Goal: Task Accomplishment & Management: Manage account settings

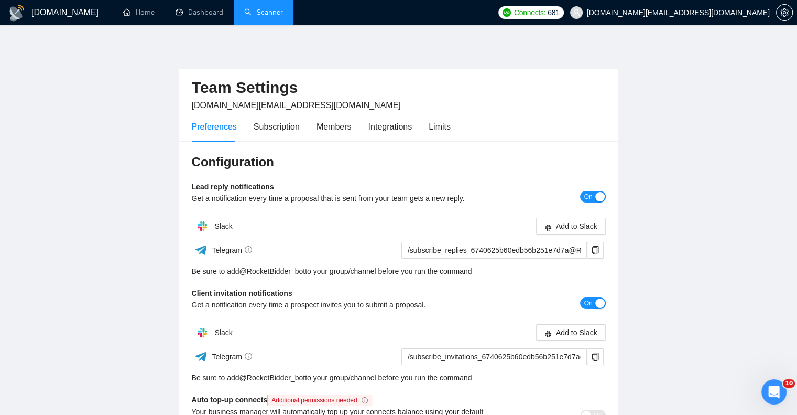
click at [258, 8] on link "Scanner" at bounding box center [263, 12] width 39 height 9
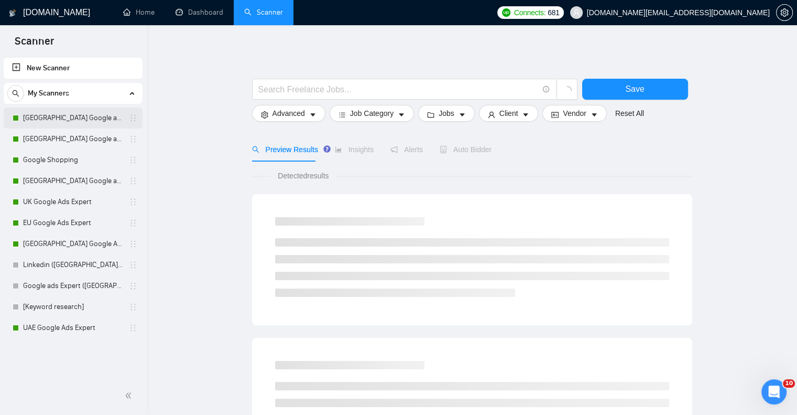
click at [82, 113] on link "[GEOGRAPHIC_DATA] Google ads Expert" at bounding box center [73, 117] width 100 height 21
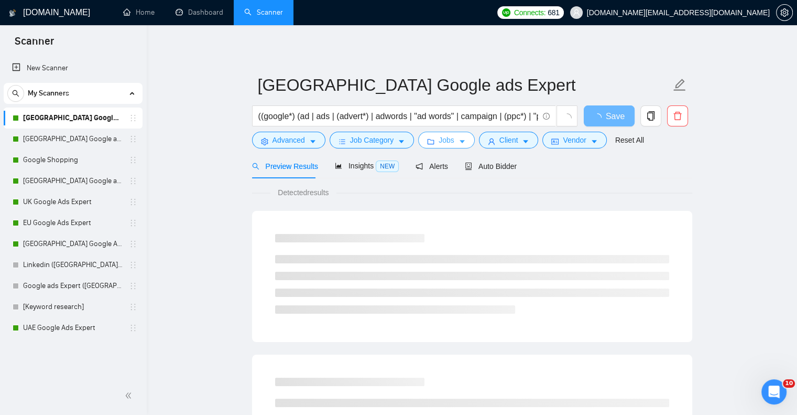
click at [453, 143] on button "Jobs" at bounding box center [446, 140] width 57 height 17
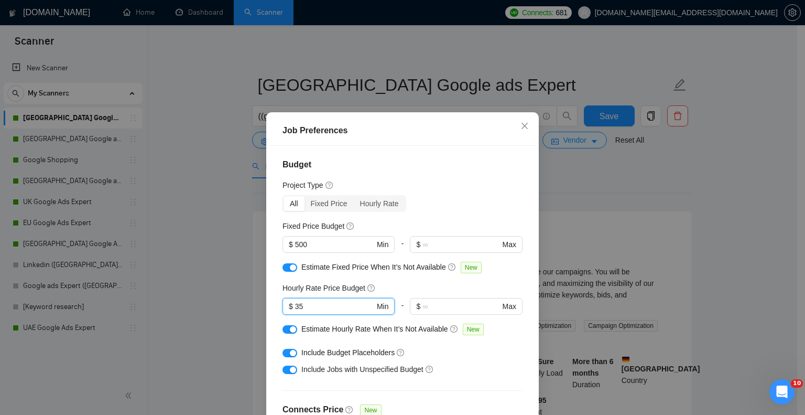
drag, startPoint x: 308, startPoint y: 301, endPoint x: 253, endPoint y: 301, distance: 55.0
click at [253, 301] on div "Job Preferences Budget Project Type All Fixed Price Hourly Rate Fixed Price Bud…" at bounding box center [402, 207] width 805 height 415
type input "25"
drag, startPoint x: 320, startPoint y: 245, endPoint x: 269, endPoint y: 238, distance: 50.7
click at [270, 238] on div "Budget Project Type All Fixed Price Hourly Rate Fixed Price Budget 500 $ 500 Mi…" at bounding box center [402, 291] width 265 height 290
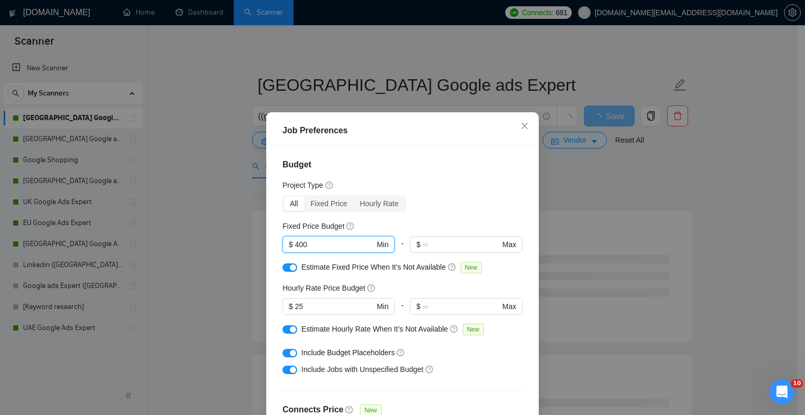
drag, startPoint x: 306, startPoint y: 243, endPoint x: 254, endPoint y: 244, distance: 51.9
click at [254, 244] on div "Job Preferences Budget Project Type All Fixed Price Hourly Rate Fixed Price Bud…" at bounding box center [402, 207] width 805 height 415
type input "500"
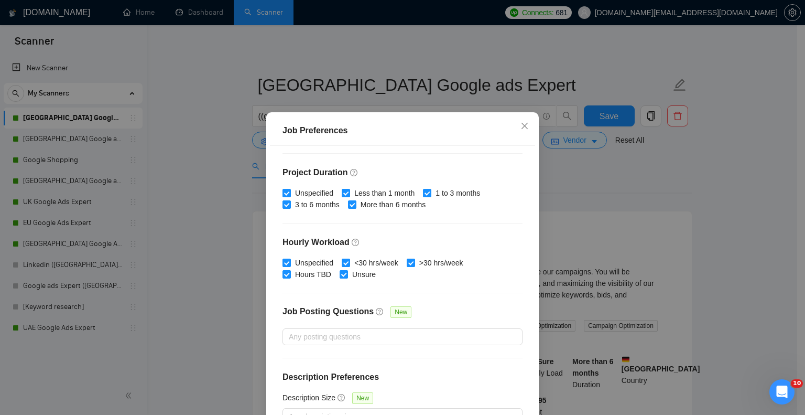
scroll to position [67, 0]
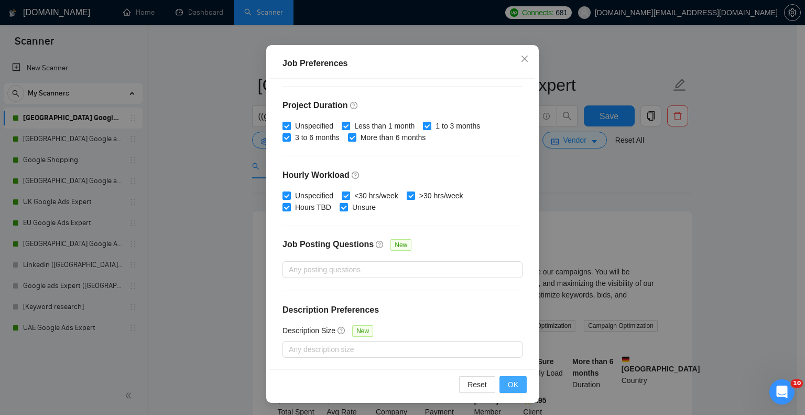
click at [513, 379] on span "OK" at bounding box center [513, 384] width 10 height 12
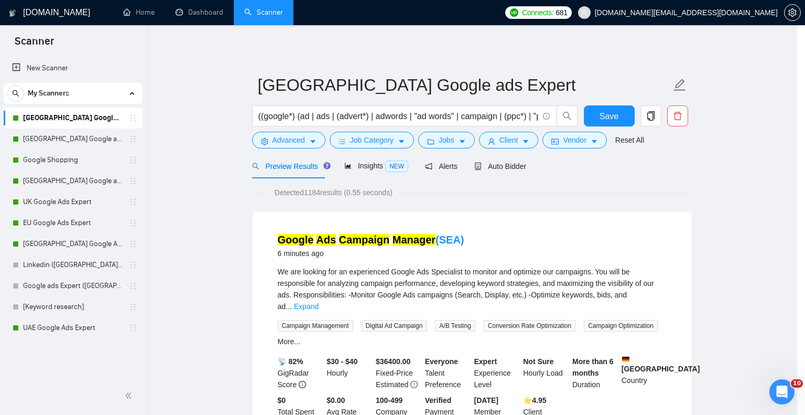
scroll to position [18, 0]
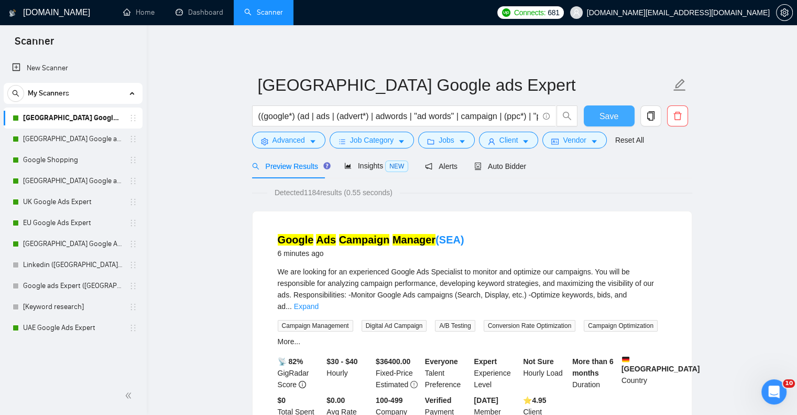
click at [606, 117] on span "Save" at bounding box center [609, 116] width 19 height 13
click at [48, 136] on link "[GEOGRAPHIC_DATA] Google ads Expert" at bounding box center [73, 138] width 100 height 21
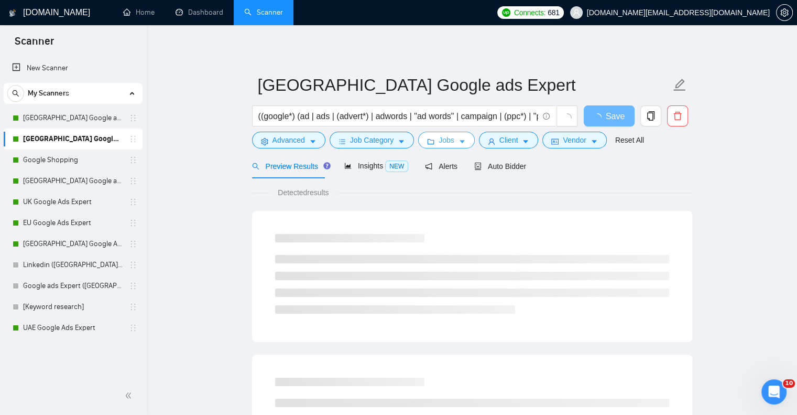
click at [449, 142] on span "Jobs" at bounding box center [447, 140] width 16 height 12
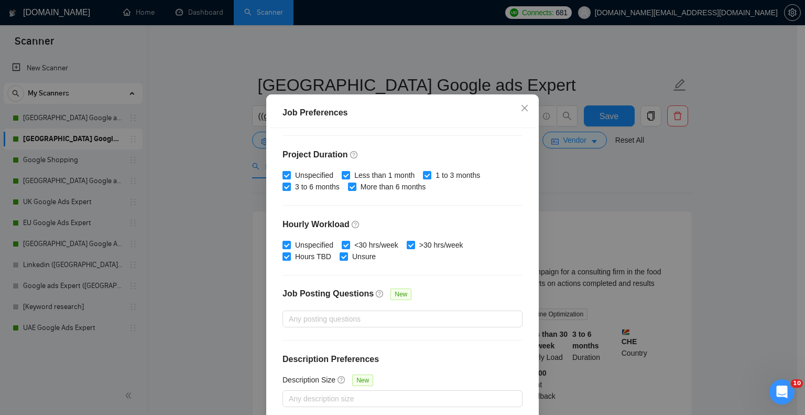
scroll to position [67, 0]
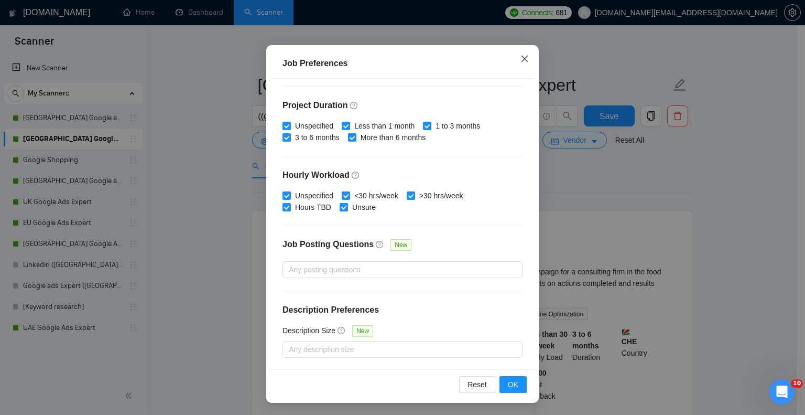
click at [529, 56] on span "Close" at bounding box center [524, 59] width 28 height 28
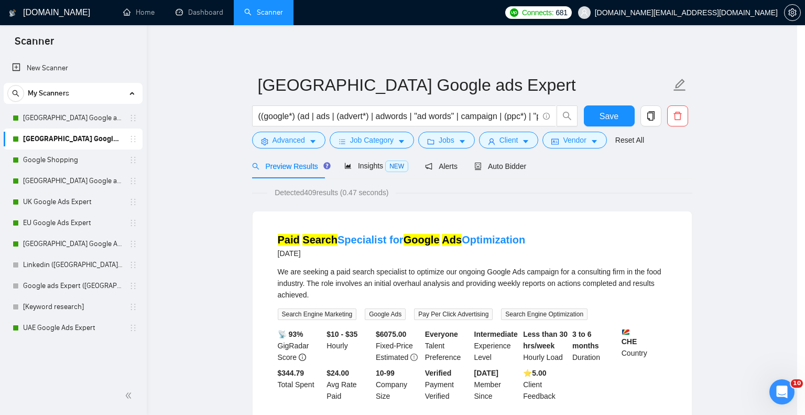
scroll to position [18, 0]
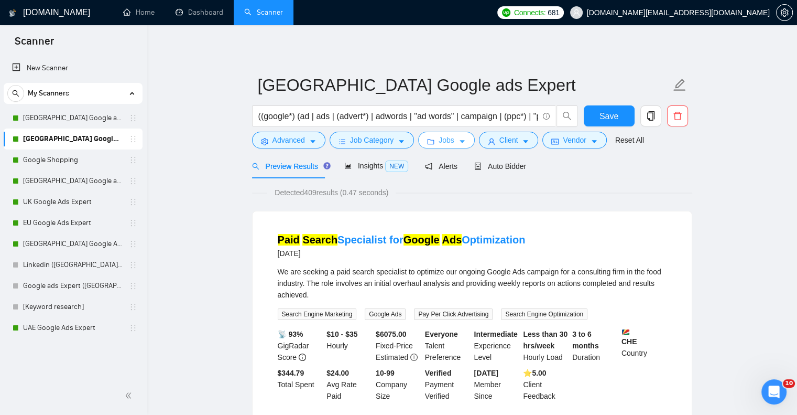
click at [460, 137] on span "caret-down" at bounding box center [462, 141] width 7 height 8
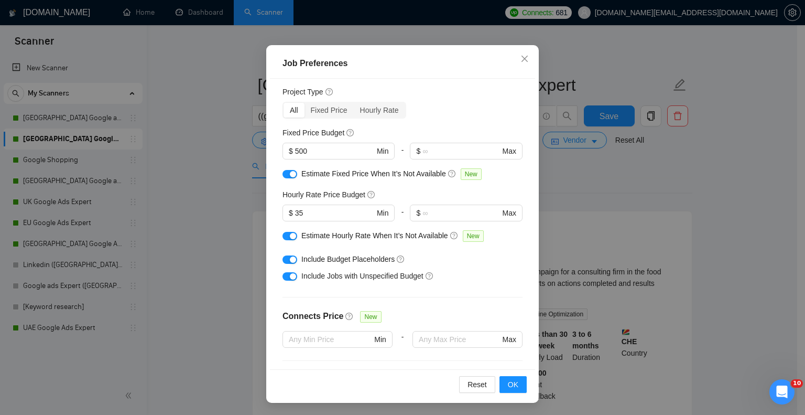
scroll to position [0, 0]
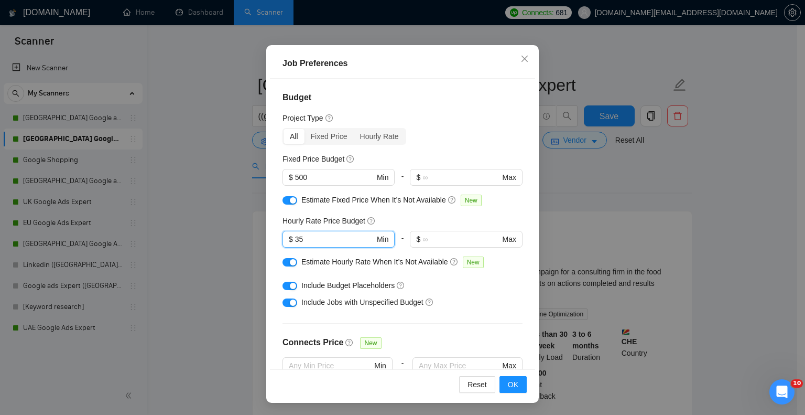
drag, startPoint x: 270, startPoint y: 239, endPoint x: 251, endPoint y: 240, distance: 19.4
click at [251, 240] on div "Job Preferences Budget Project Type All Fixed Price Hourly Rate Fixed Price Bud…" at bounding box center [402, 207] width 805 height 415
type input "25"
click at [510, 385] on span "OK" at bounding box center [513, 384] width 10 height 12
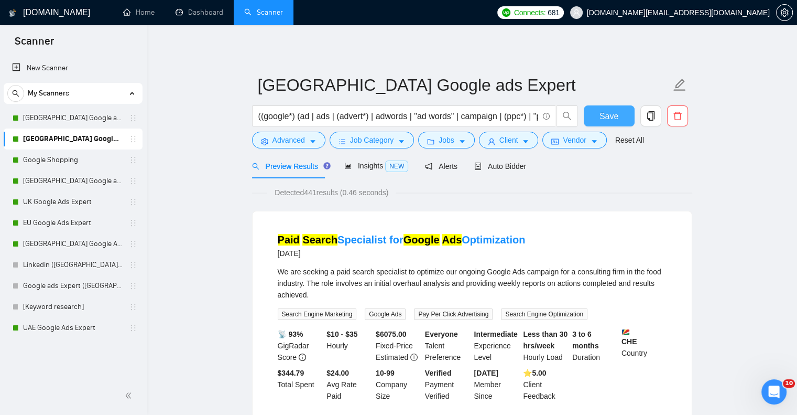
click at [610, 115] on span "Save" at bounding box center [609, 116] width 19 height 13
drag, startPoint x: 72, startPoint y: 162, endPoint x: 493, endPoint y: 41, distance: 437.8
click at [72, 162] on link "Google Shopping" at bounding box center [73, 159] width 100 height 21
click at [88, 156] on link "Google Shopping" at bounding box center [73, 159] width 100 height 21
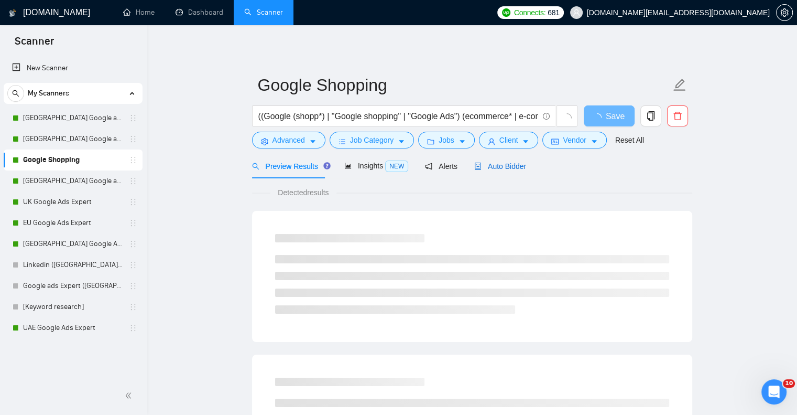
click at [501, 167] on span "Auto Bidder" at bounding box center [500, 166] width 52 height 8
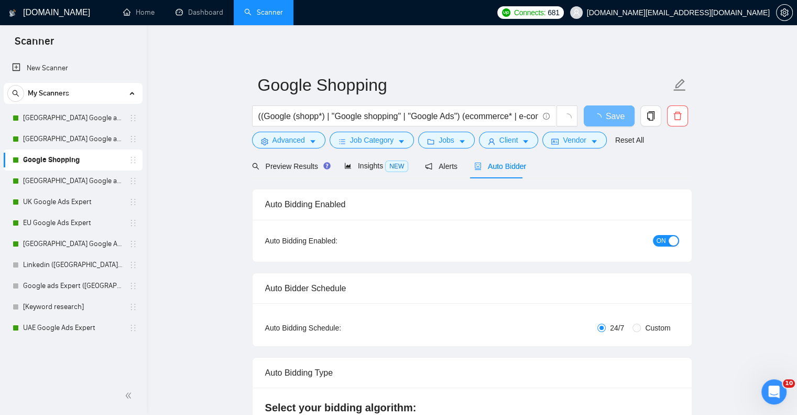
checkbox input "true"
click at [462, 139] on icon "caret-down" at bounding box center [462, 141] width 7 height 7
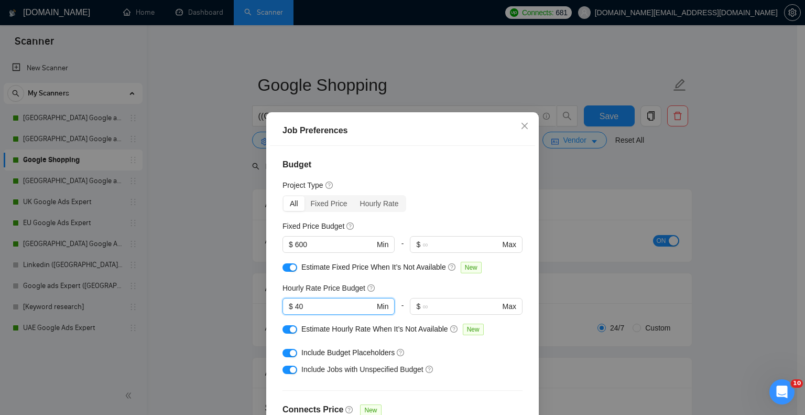
drag, startPoint x: 308, startPoint y: 308, endPoint x: 260, endPoint y: 307, distance: 48.2
click at [260, 307] on div "Job Preferences Budget Project Type All Fixed Price Hourly Rate Fixed Price Bud…" at bounding box center [402, 207] width 805 height 415
type input "1"
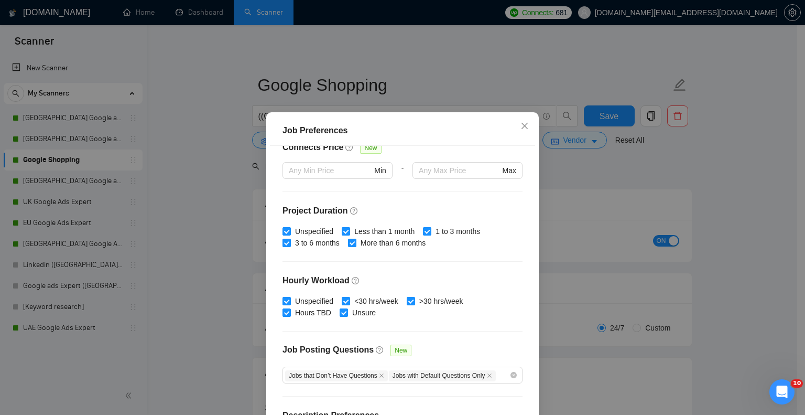
scroll to position [300, 0]
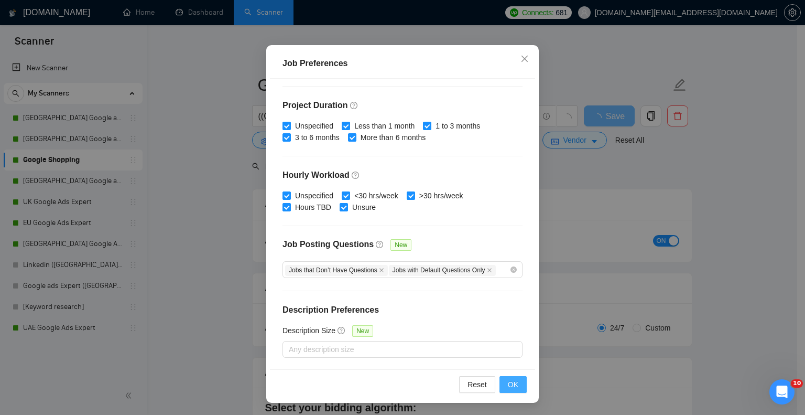
type input "25"
click at [508, 383] on span "OK" at bounding box center [513, 384] width 10 height 12
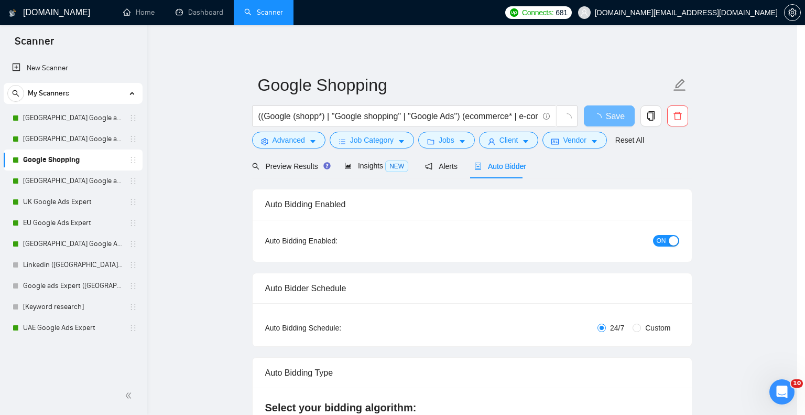
scroll to position [18, 0]
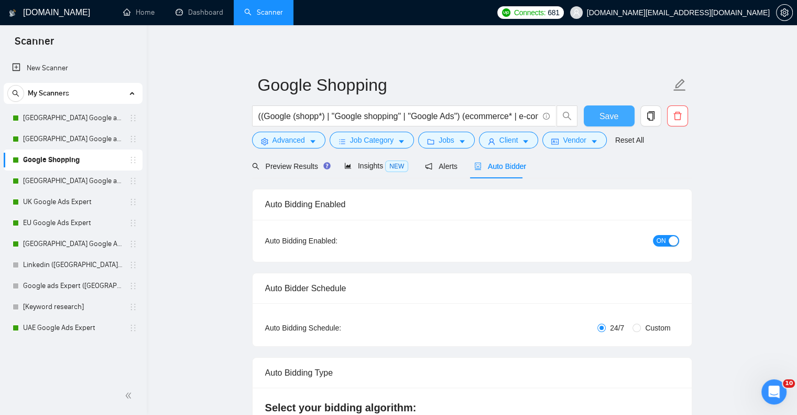
click at [599, 114] on button "Save" at bounding box center [609, 115] width 51 height 21
checkbox input "true"
drag, startPoint x: 36, startPoint y: 197, endPoint x: 384, endPoint y: 184, distance: 348.7
click at [36, 197] on link "UK Google Ads Expert" at bounding box center [73, 201] width 100 height 21
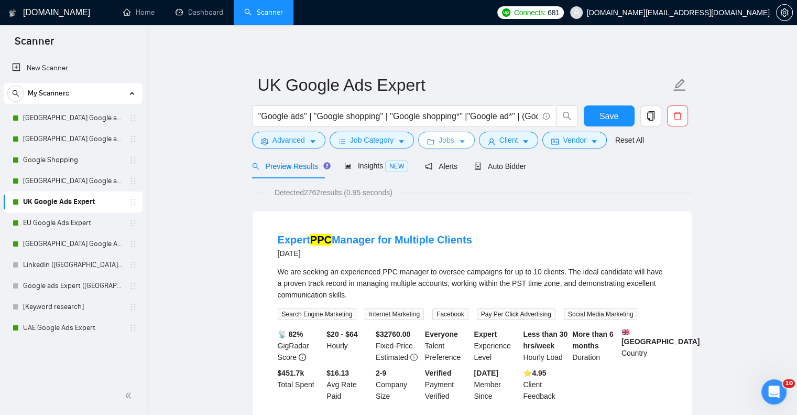
click at [459, 134] on button "Jobs" at bounding box center [446, 140] width 57 height 17
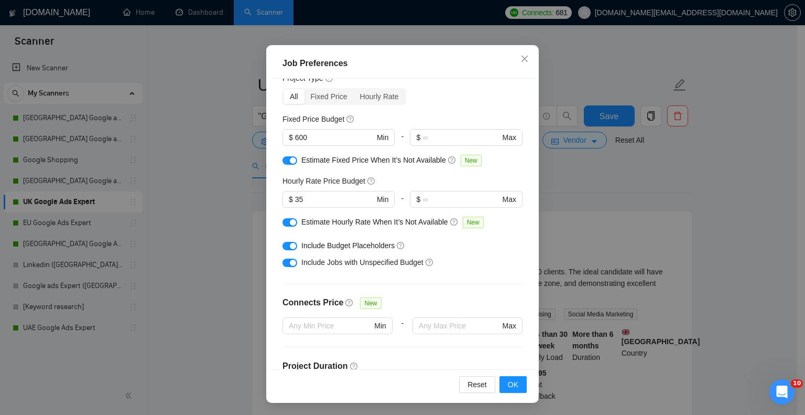
scroll to position [38, 0]
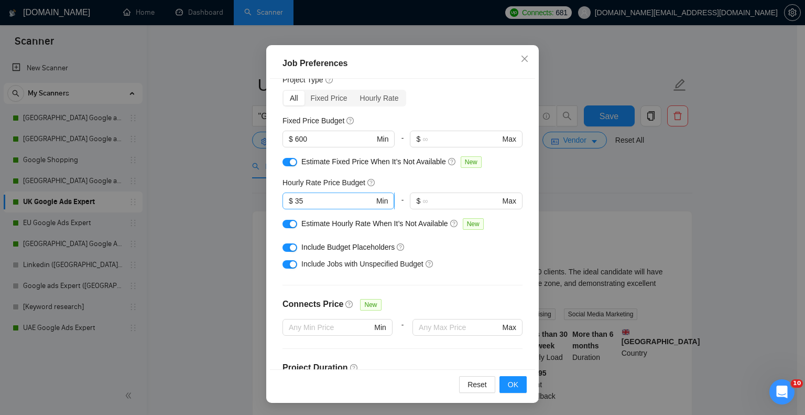
click at [342, 195] on input "35" at bounding box center [334, 201] width 79 height 12
type input "3"
type input "25"
click at [508, 385] on span "OK" at bounding box center [513, 384] width 10 height 12
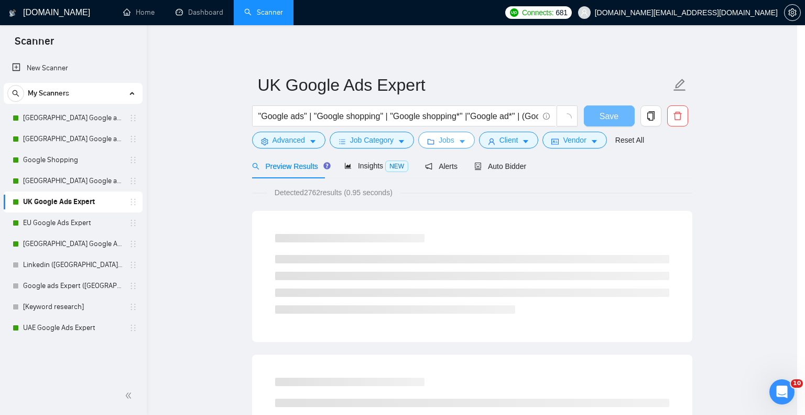
scroll to position [0, 0]
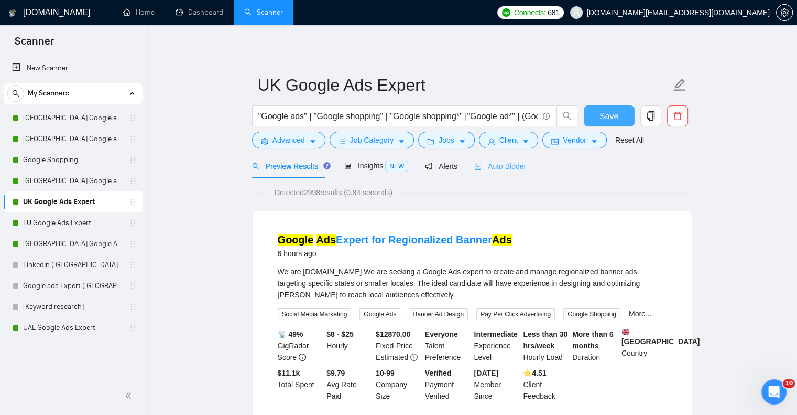
click at [614, 113] on span "Save" at bounding box center [609, 116] width 19 height 13
click at [20, 224] on div "EU Google Ads Expert" at bounding box center [75, 222] width 125 height 21
click at [66, 226] on link "EU Google Ads Expert" at bounding box center [73, 222] width 100 height 21
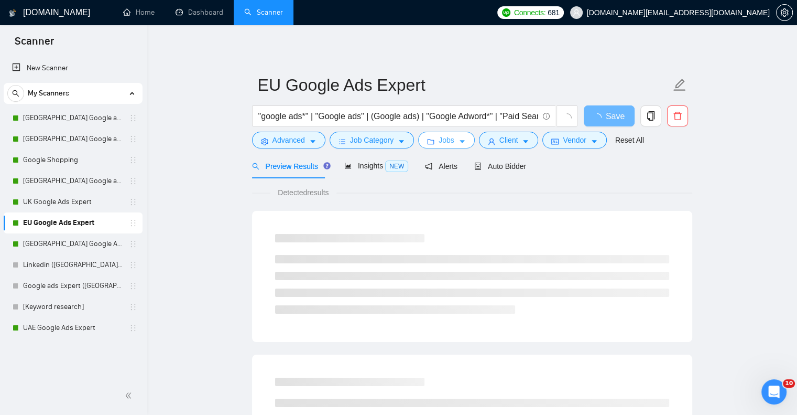
click at [454, 140] on button "Jobs" at bounding box center [446, 140] width 57 height 17
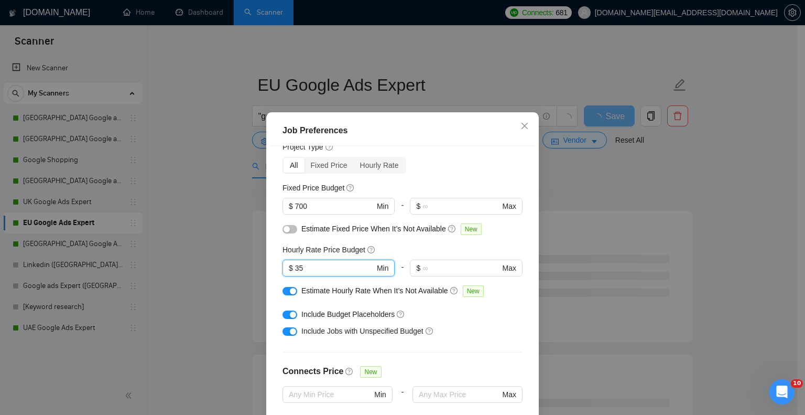
drag, startPoint x: 325, startPoint y: 266, endPoint x: 188, endPoint y: 266, distance: 137.3
click at [188, 266] on div "Job Preferences Budget Project Type All Fixed Price Hourly Rate Fixed Price Bud…" at bounding box center [402, 207] width 805 height 415
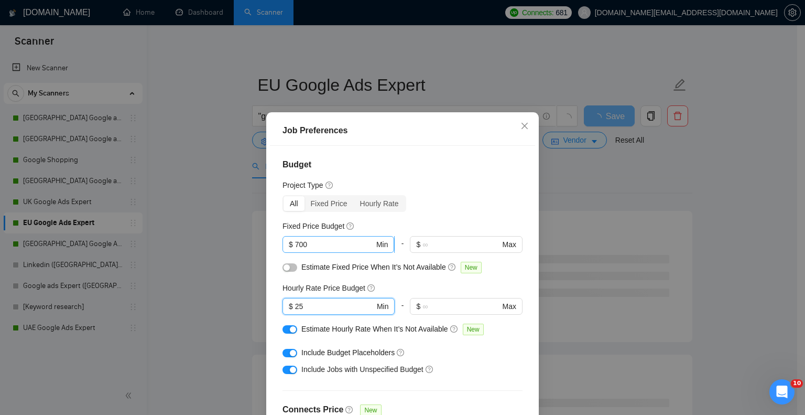
type input "25"
drag, startPoint x: 306, startPoint y: 242, endPoint x: 273, endPoint y: 242, distance: 33.5
click at [273, 242] on div "Budget Project Type All Fixed Price Hourly Rate Fixed Price Budget 700 $ 700 Mi…" at bounding box center [402, 291] width 265 height 290
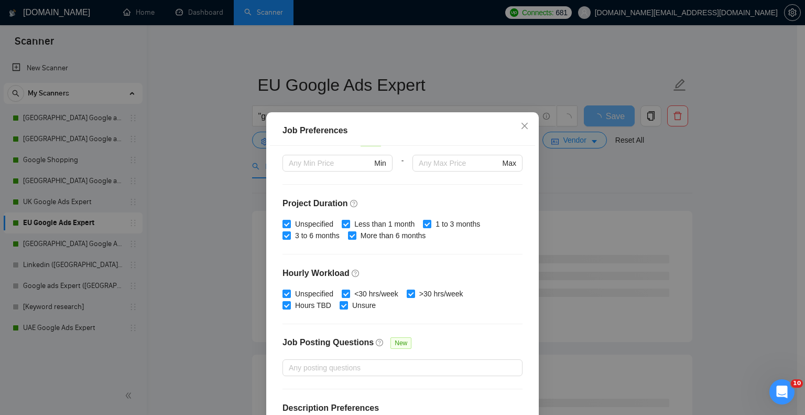
scroll to position [300, 0]
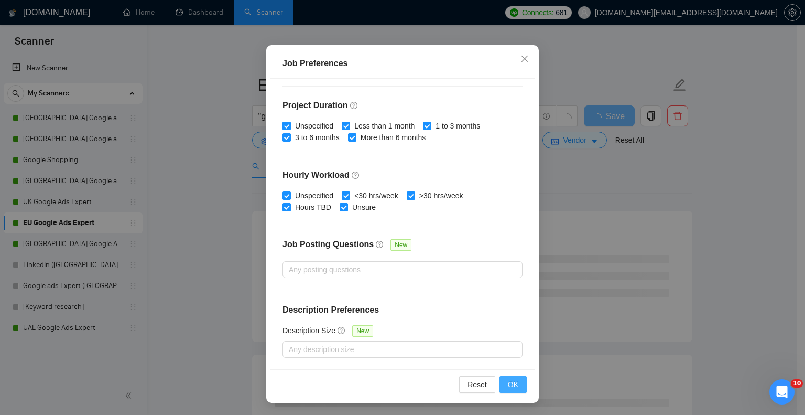
type input "500"
click at [512, 380] on span "OK" at bounding box center [513, 384] width 10 height 12
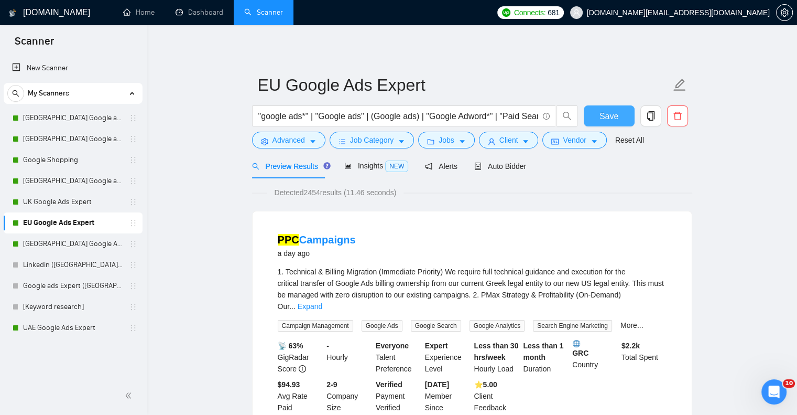
click at [598, 119] on button "Save" at bounding box center [609, 115] width 51 height 21
click at [35, 243] on link "[GEOGRAPHIC_DATA] Google Ads Expert" at bounding box center [73, 243] width 100 height 21
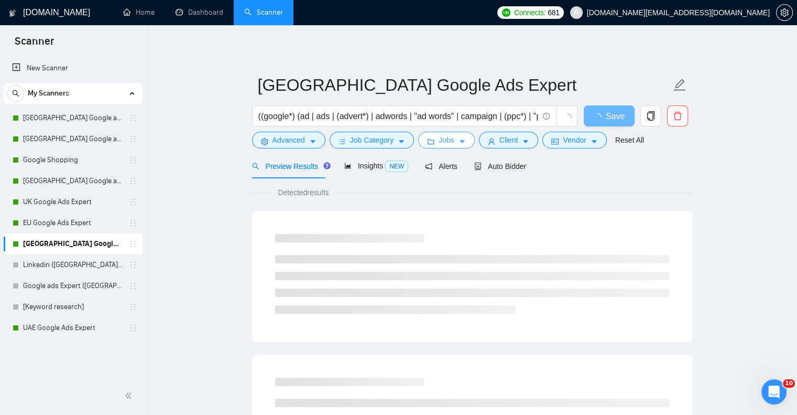
click at [440, 142] on span "Jobs" at bounding box center [447, 140] width 16 height 12
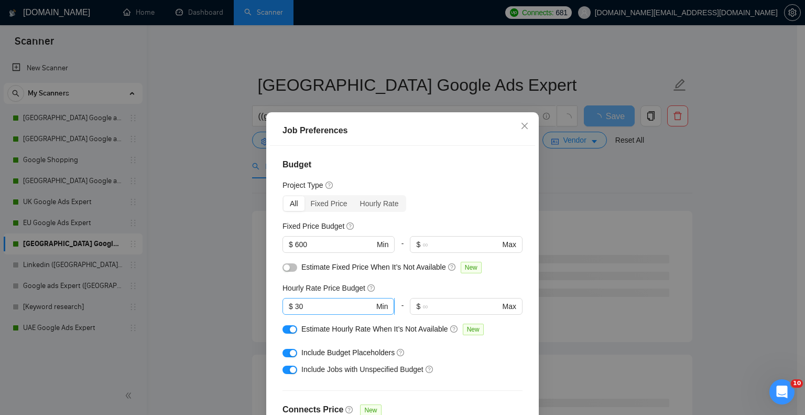
click at [306, 301] on input "30" at bounding box center [334, 306] width 79 height 12
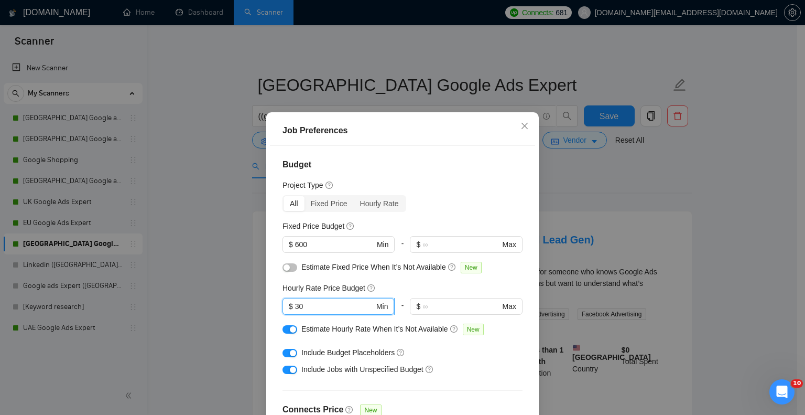
type input "3"
type input "25"
drag, startPoint x: 316, startPoint y: 251, endPoint x: 311, endPoint y: 248, distance: 5.4
click at [311, 248] on span "$ 600 Min" at bounding box center [338, 244] width 112 height 17
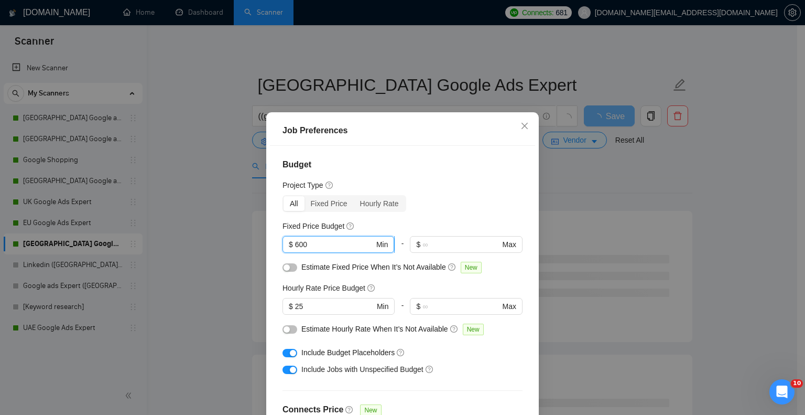
drag, startPoint x: 296, startPoint y: 245, endPoint x: 280, endPoint y: 246, distance: 15.7
click at [282, 246] on span "$ 600 Min" at bounding box center [338, 244] width 112 height 17
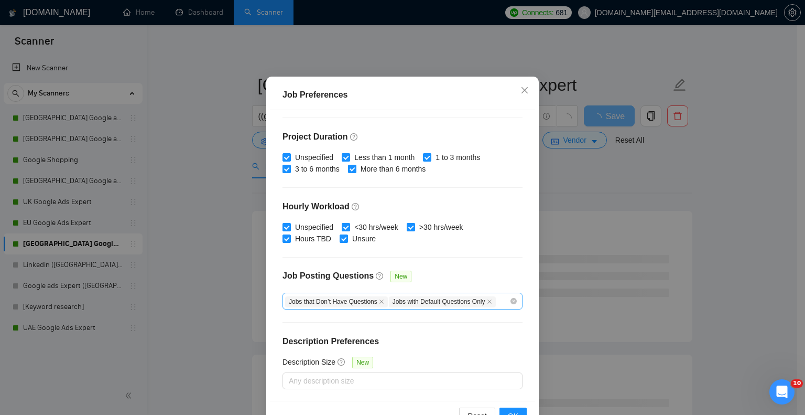
scroll to position [67, 0]
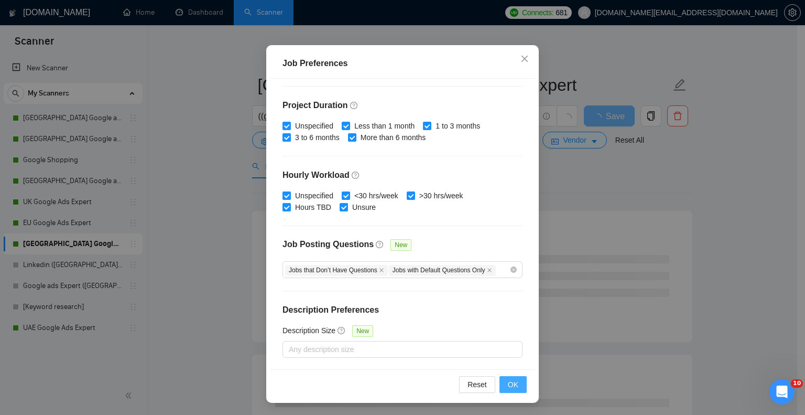
type input "500"
click at [513, 383] on span "OK" at bounding box center [513, 384] width 10 height 12
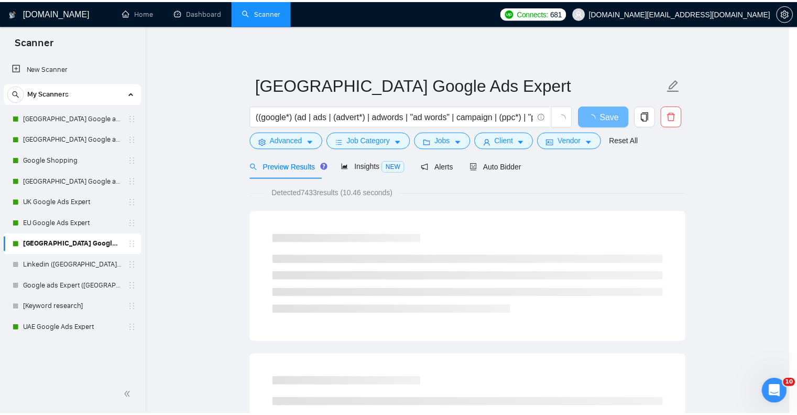
scroll to position [18, 0]
